Goal: Information Seeking & Learning: Learn about a topic

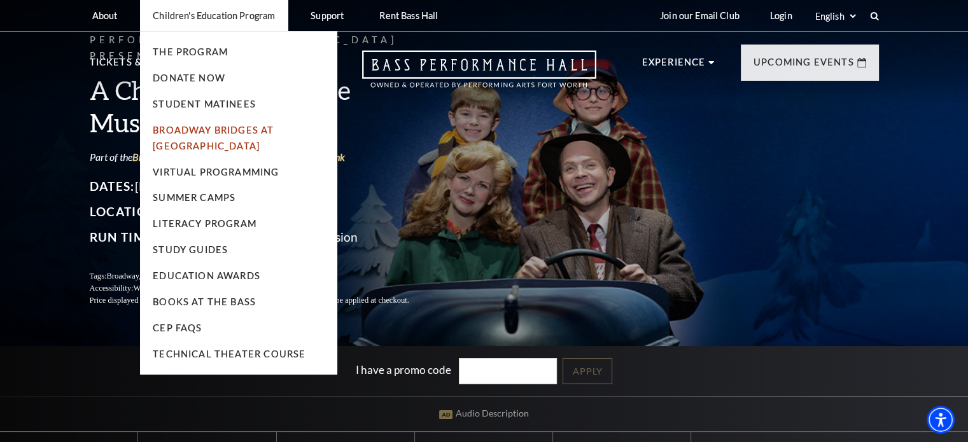
click at [212, 144] on link "Broadway Bridges at [GEOGRAPHIC_DATA]" at bounding box center [213, 138] width 121 height 27
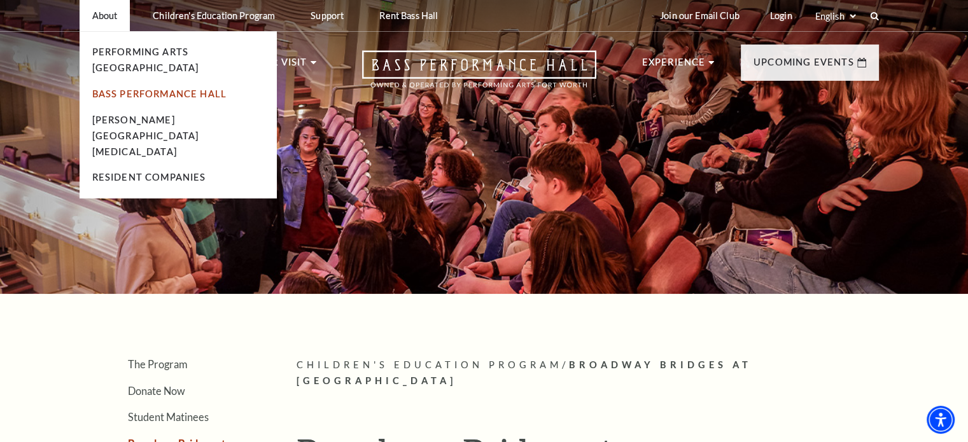
click at [109, 88] on link "Bass Performance Hall" at bounding box center [159, 93] width 135 height 11
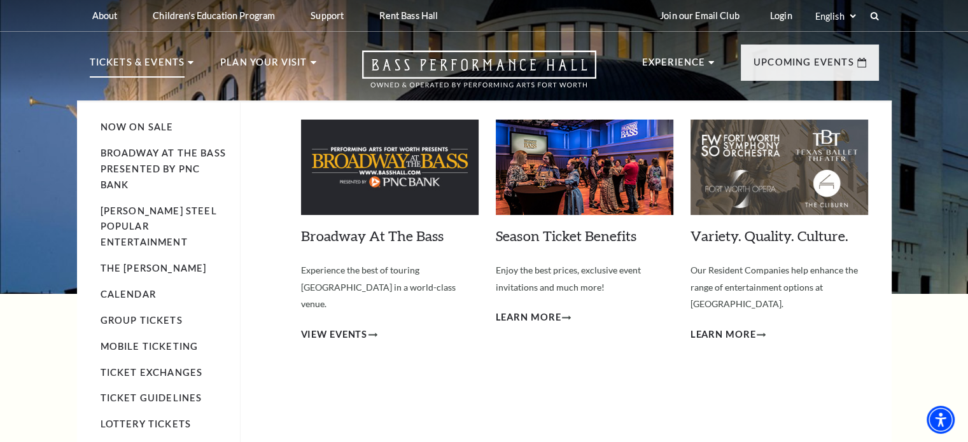
click at [416, 176] on img at bounding box center [390, 167] width 178 height 95
click at [364, 327] on span "View Events" at bounding box center [334, 335] width 67 height 16
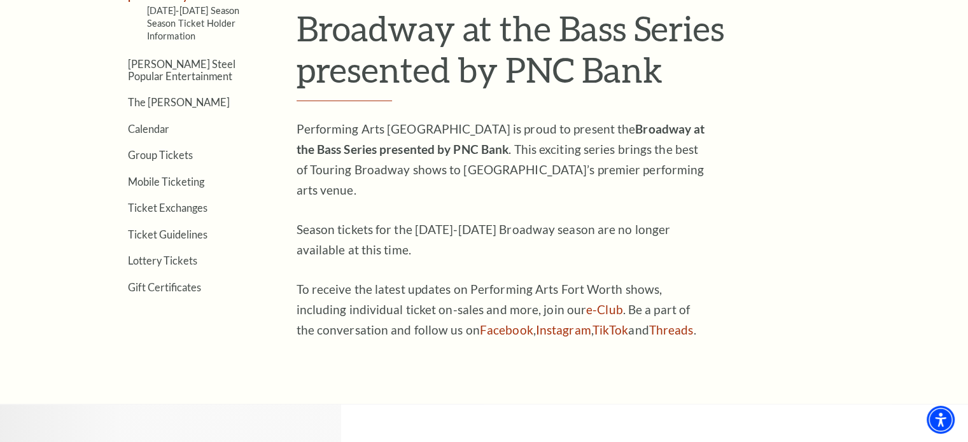
scroll to position [280, 0]
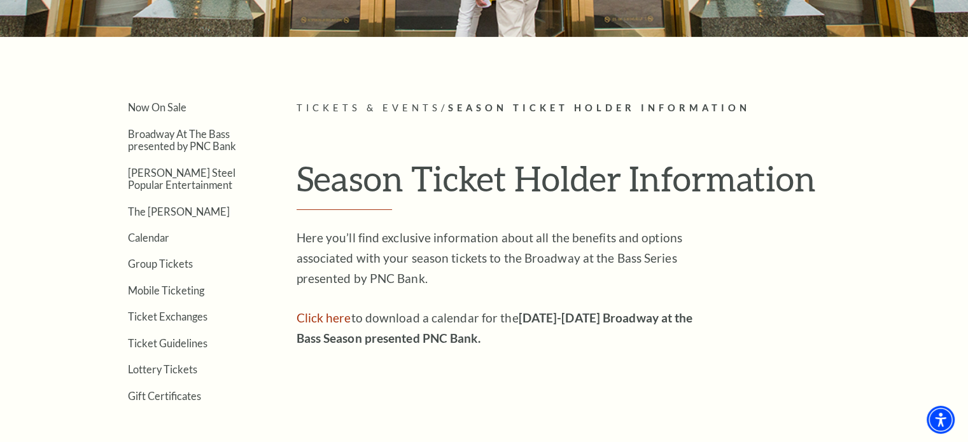
scroll to position [232, 0]
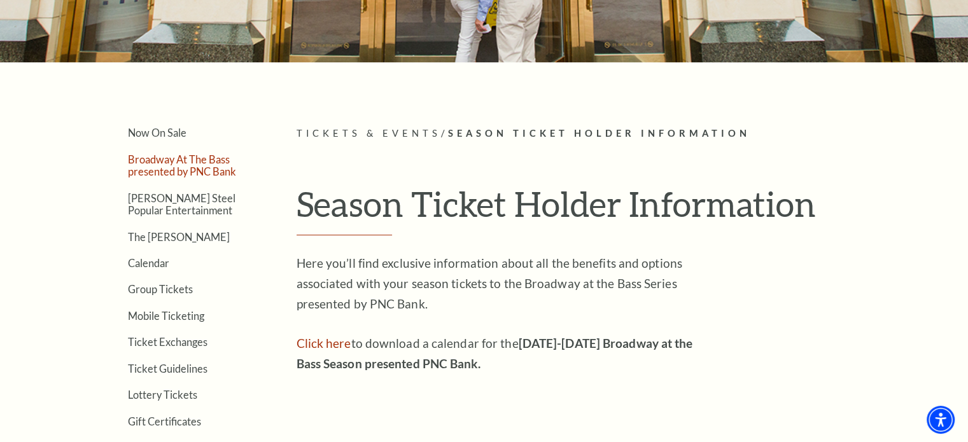
click at [167, 158] on link "Broadway At The Bass presented by PNC Bank" at bounding box center [182, 165] width 108 height 24
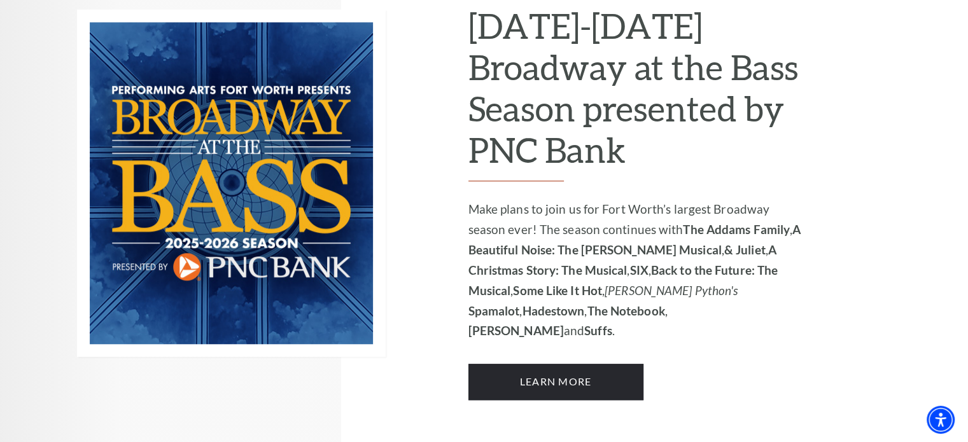
scroll to position [891, 0]
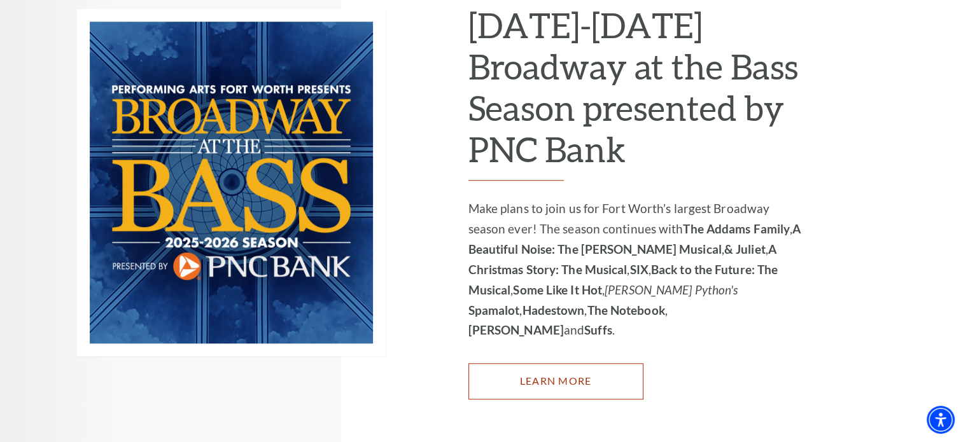
click at [559, 363] on link "Learn More" at bounding box center [555, 381] width 175 height 36
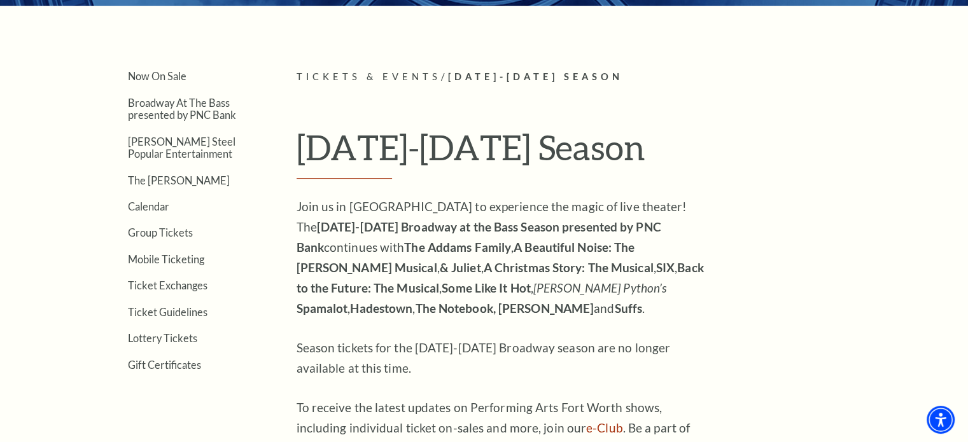
scroll to position [318, 0]
